Goal: Find specific page/section: Find specific page/section

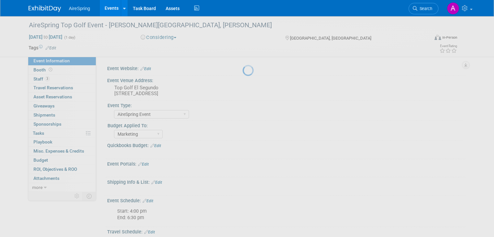
select select "AireSpring Event"
select select "Marketing"
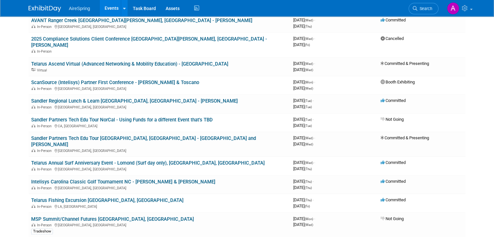
scroll to position [357, 0]
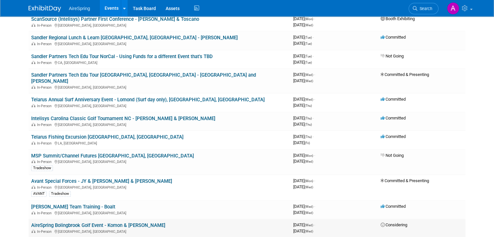
click at [105, 222] on link "AireSpring Bolingbrook Golf Event - Komon & [PERSON_NAME]" at bounding box center [98, 225] width 134 height 6
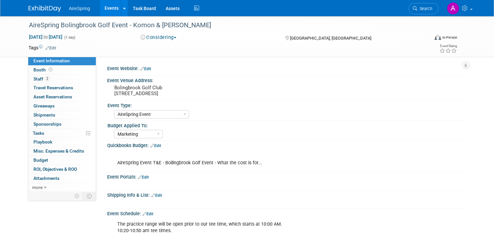
select select "AireSpring Event"
select select "Marketing"
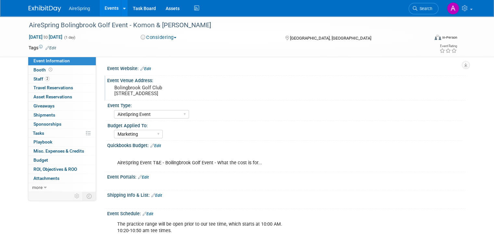
click at [162, 97] on div "Bolingbrook Golf Club [STREET_ADDRESS]" at bounding box center [182, 90] width 140 height 15
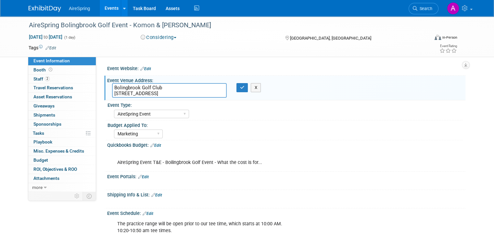
drag, startPoint x: 190, startPoint y: 92, endPoint x: 102, endPoint y: 98, distance: 87.9
click at [107, 98] on div "Bolingbrook Golf Club [STREET_ADDRESS] Bolingbrook Golf Club [STREET_ADDRESS] X" at bounding box center [181, 90] width 149 height 15
click at [192, 94] on textarea "Bolingbrook Golf Club [STREET_ADDRESS]" at bounding box center [169, 90] width 115 height 15
drag, startPoint x: 196, startPoint y: 94, endPoint x: 99, endPoint y: 77, distance: 98.3
click at [104, 77] on div "Event Venue Address: Bolingbrook Golf Club [STREET_ADDRESS] Bolingbrook Golf Cl…" at bounding box center [284, 88] width 361 height 25
